Goal: Find contact information: Find contact information

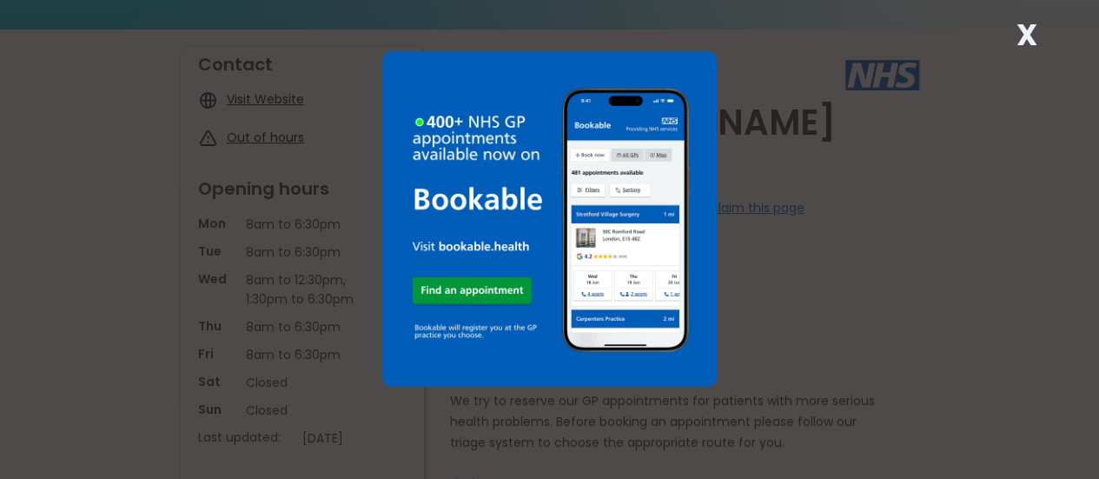
scroll to position [140, 0]
click at [787, 244] on div "X" at bounding box center [549, 239] width 1099 height 479
click at [1027, 45] on strong "X" at bounding box center [1026, 35] width 21 height 42
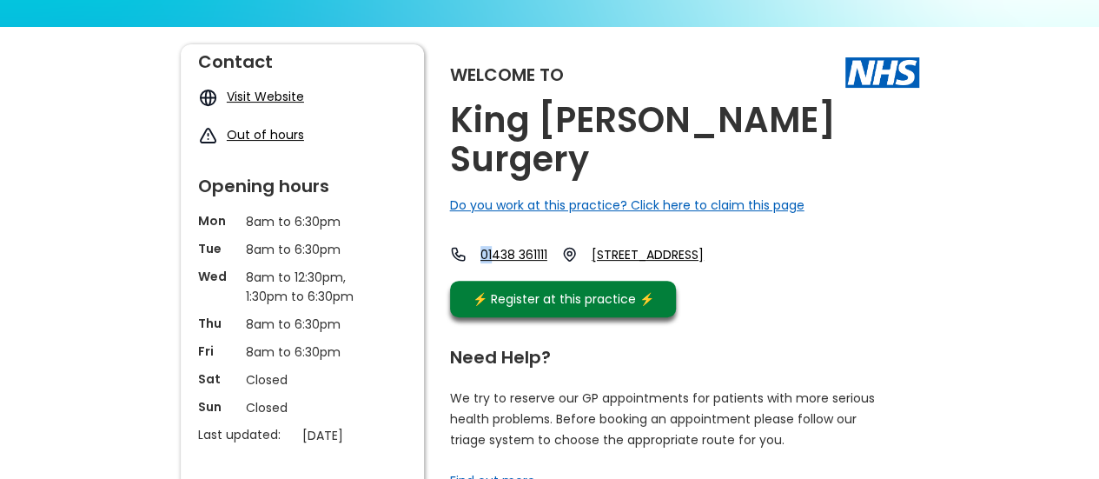
click at [497, 209] on div "Welcome to King [PERSON_NAME] Surgery Do you work at this practice? Click here …" at bounding box center [684, 184] width 469 height 281
click at [495, 246] on link "01438 361111" at bounding box center [513, 254] width 67 height 17
click at [509, 200] on div "Welcome to King [PERSON_NAME] Surgery Do you work at this practice? Click here …" at bounding box center [684, 184] width 469 height 281
drag, startPoint x: 487, startPoint y: 209, endPoint x: 562, endPoint y: 220, distance: 75.6
click at [562, 246] on div "01438 361111 [STREET_ADDRESS]" at bounding box center [588, 254] width 276 height 17
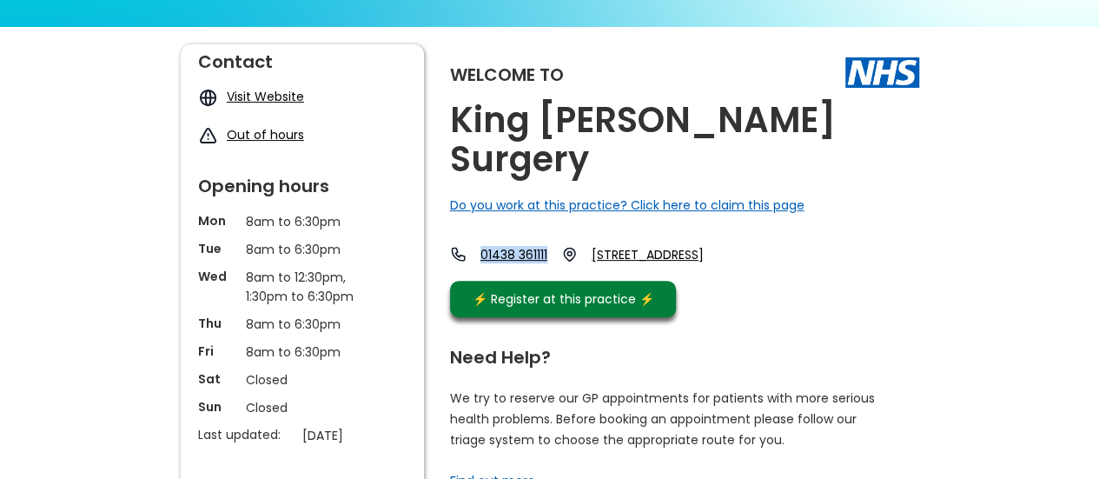
copy link "01438 361111"
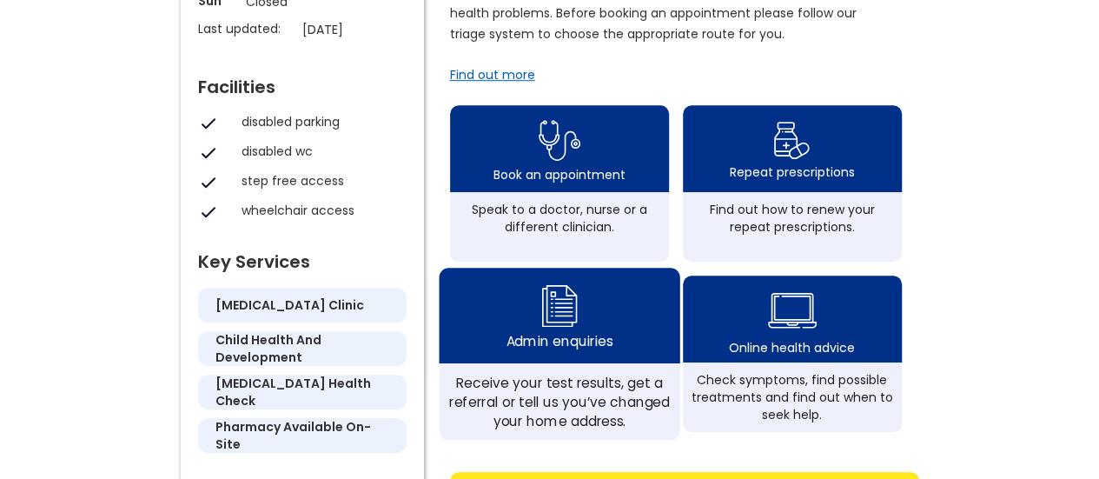
scroll to position [544, 0]
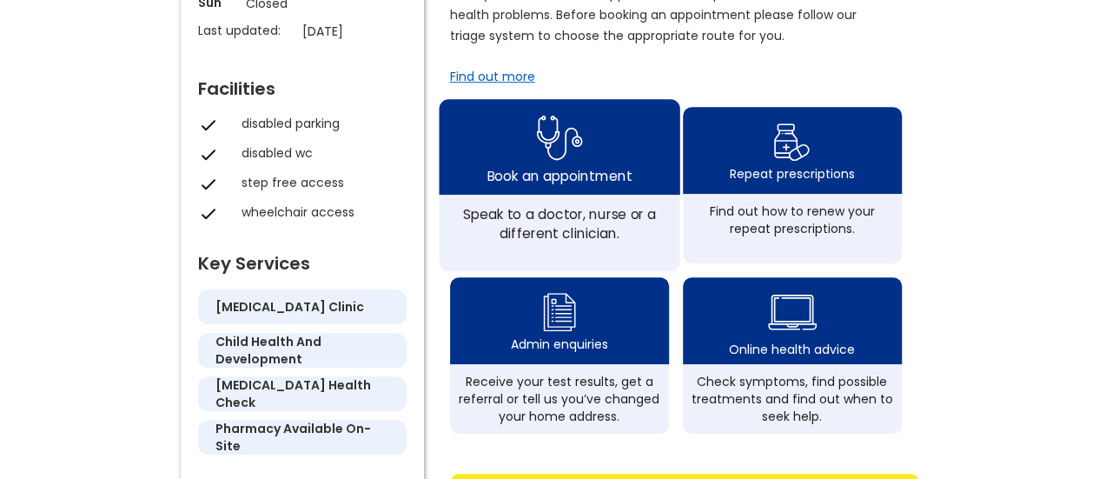
click at [556, 111] on img at bounding box center [559, 137] width 46 height 56
